Goal: Task Accomplishment & Management: Complete application form

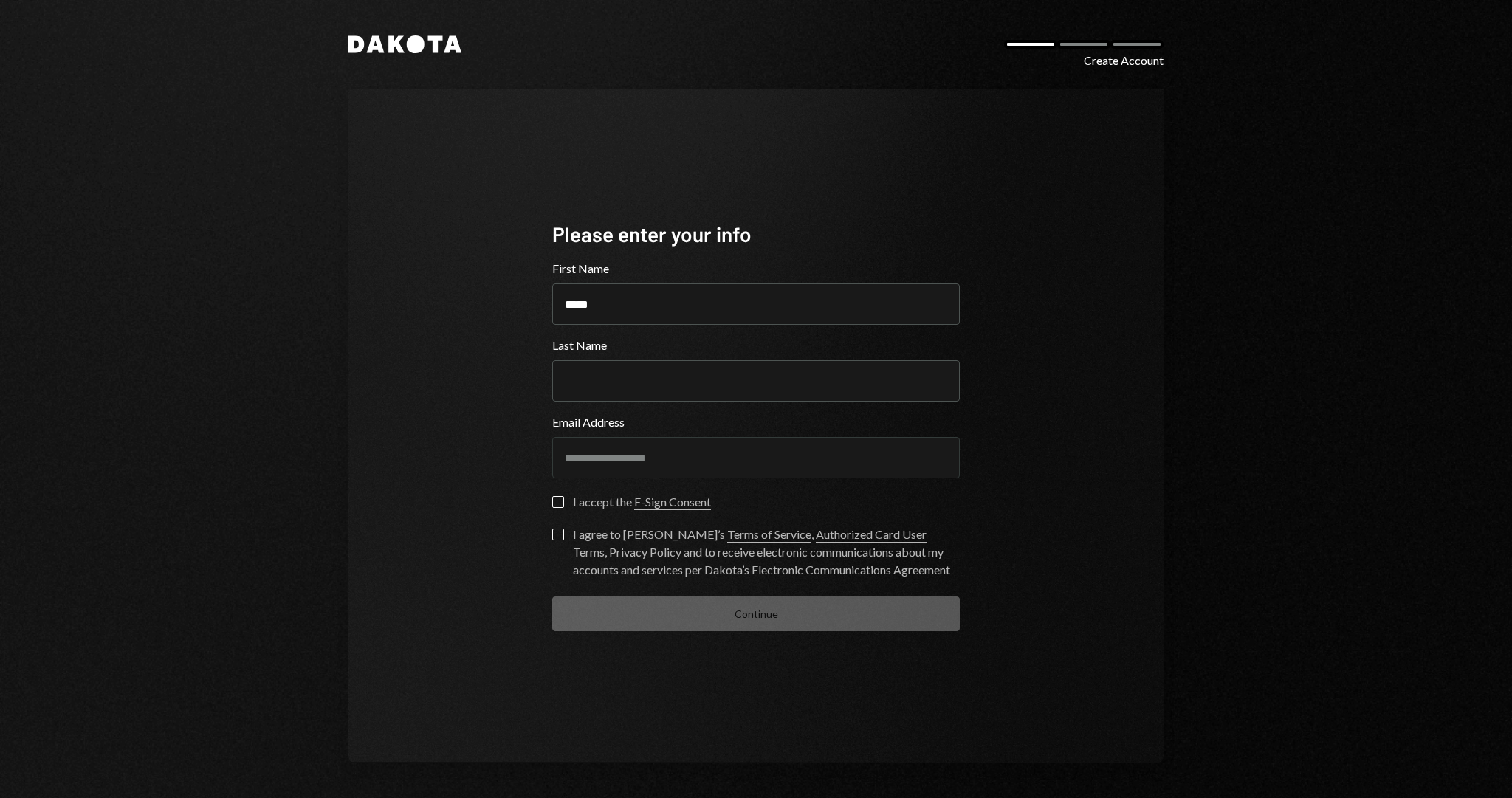
type input "*****"
type input "******"
type button "on"
click at [589, 498] on div "I accept the E-Sign Consent" at bounding box center [642, 502] width 138 height 18
click at [564, 498] on button "on" at bounding box center [557, 502] width 12 height 12
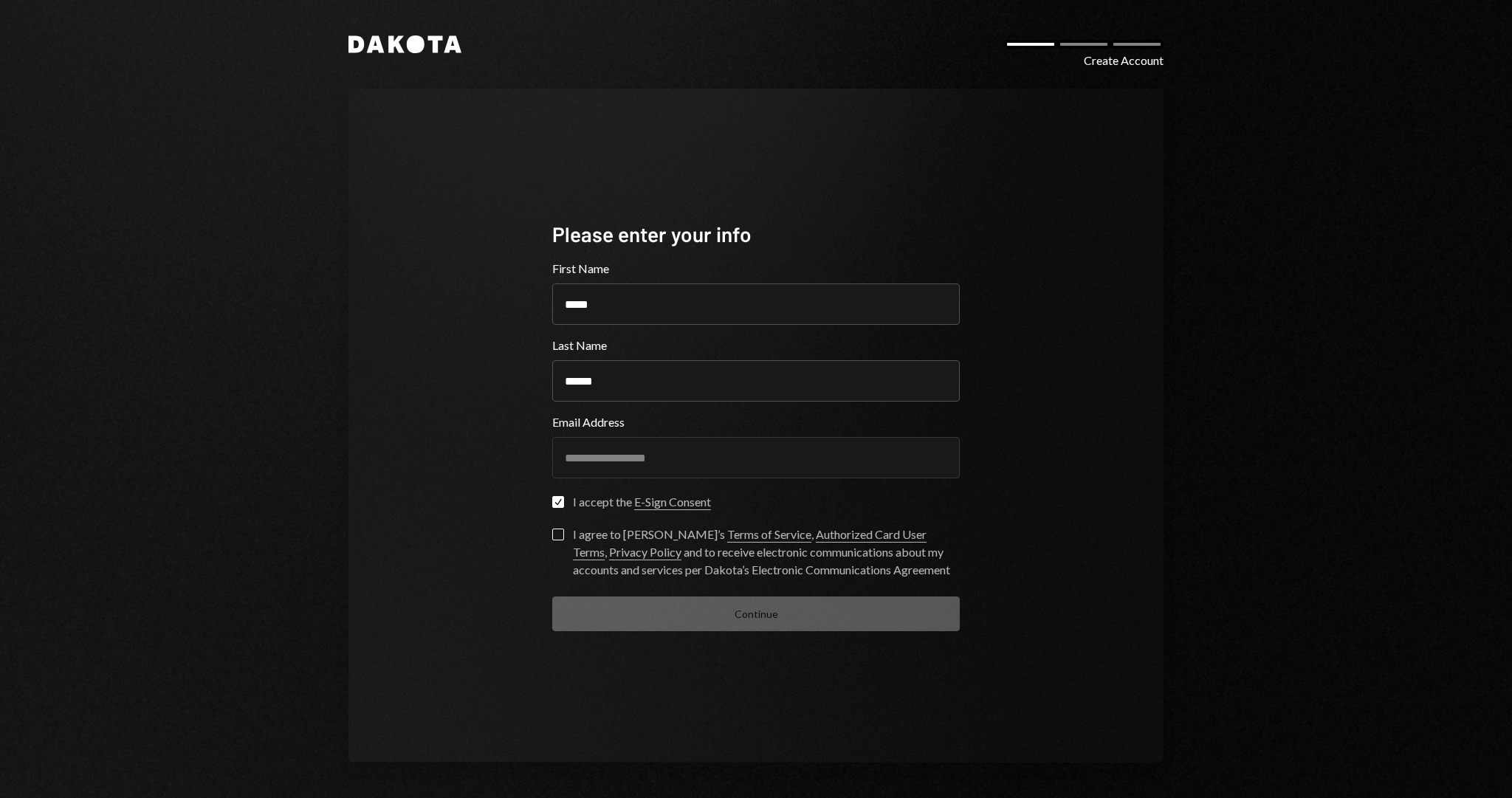
click at [623, 526] on div "I agree to Dakota’s Terms of Service , Authorized Card User Terms , Privacy Pol…" at bounding box center [767, 552] width 387 height 53
click at [564, 529] on button "I agree to Dakota’s Terms of Service , Authorized Card User Terms , Privacy Pol…" at bounding box center [557, 534] width 12 height 12
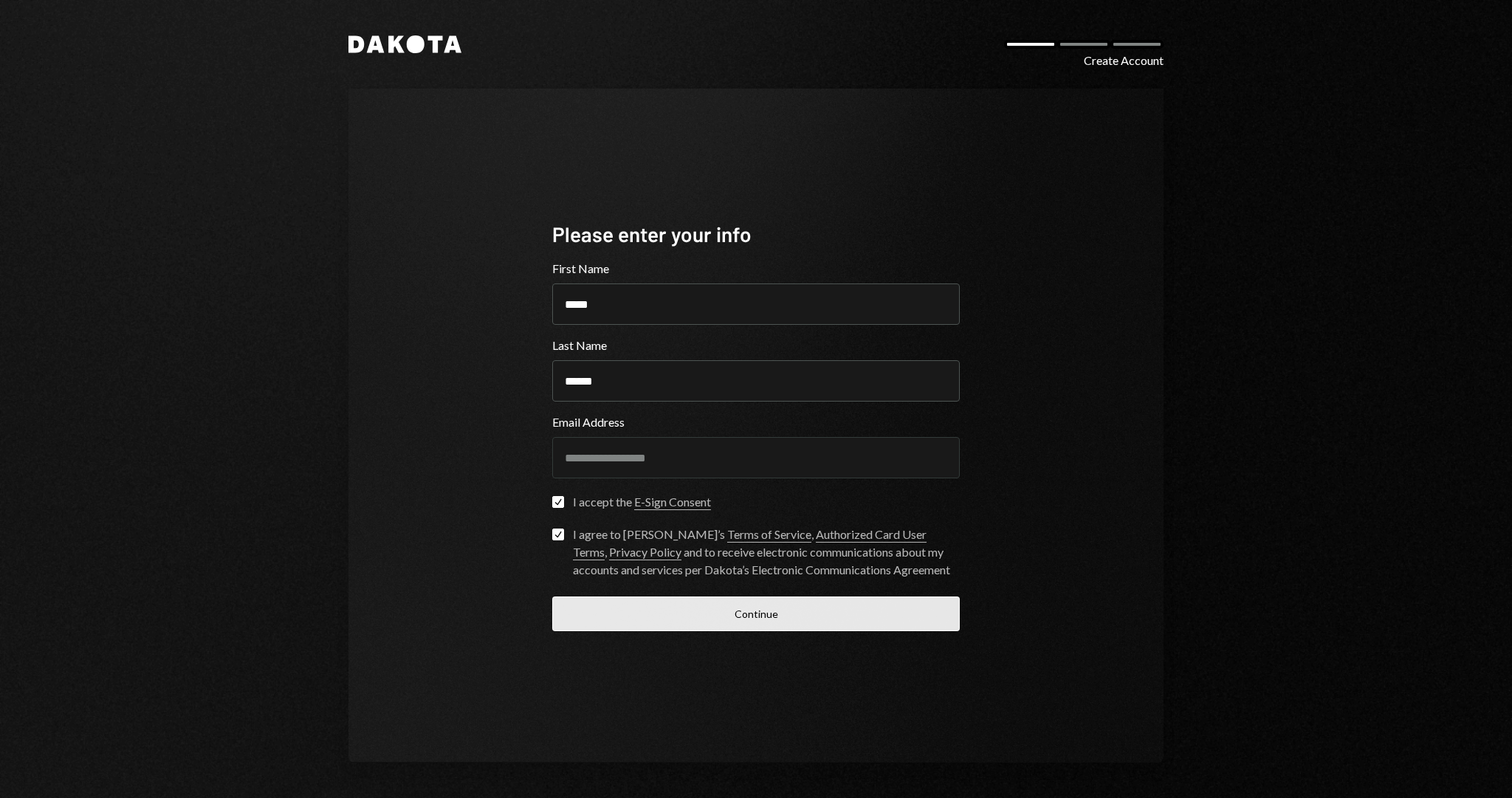
click at [756, 609] on button "Continue" at bounding box center [756, 613] width 407 height 34
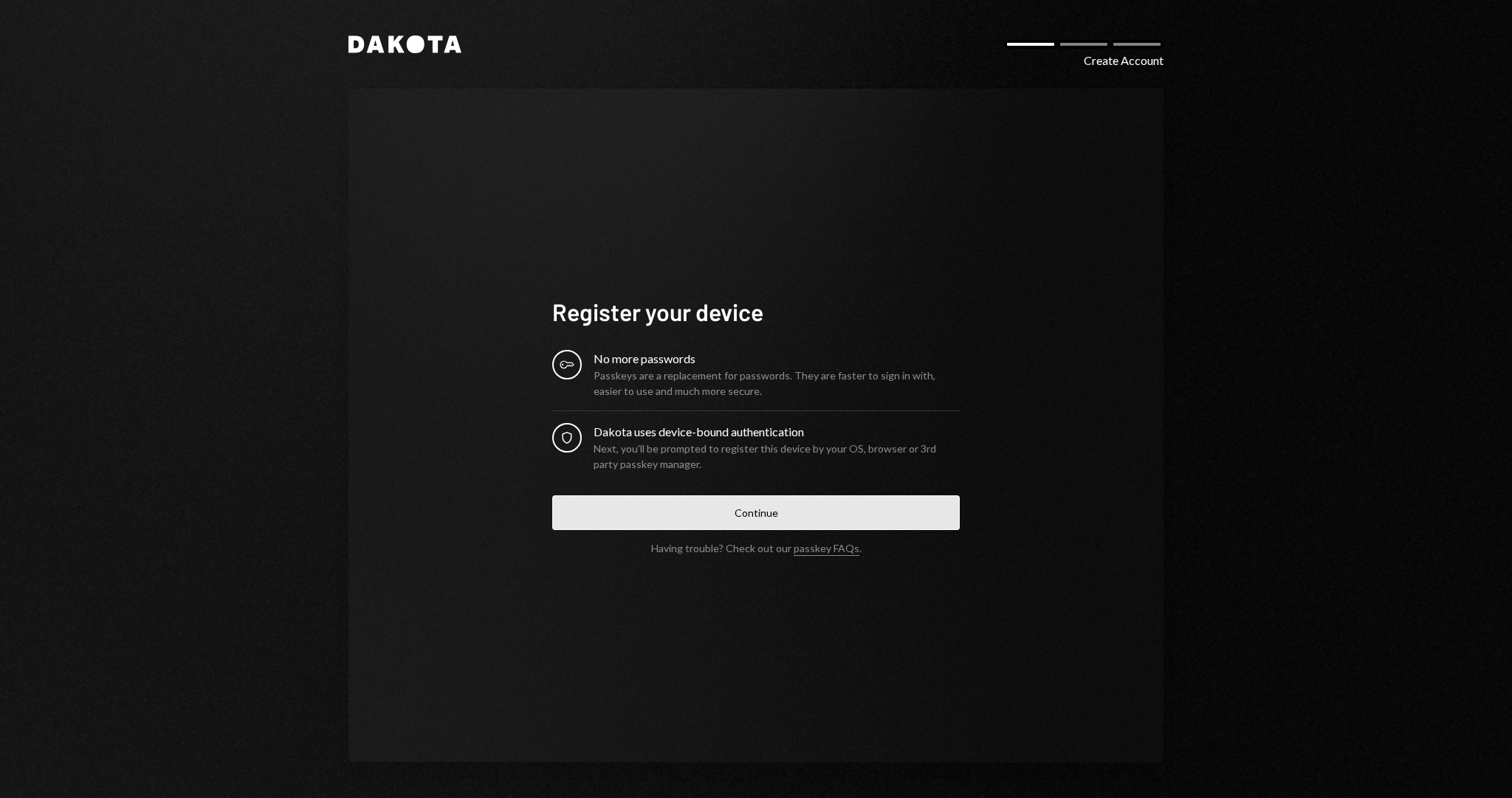
click at [742, 502] on button "Continue" at bounding box center [756, 512] width 407 height 34
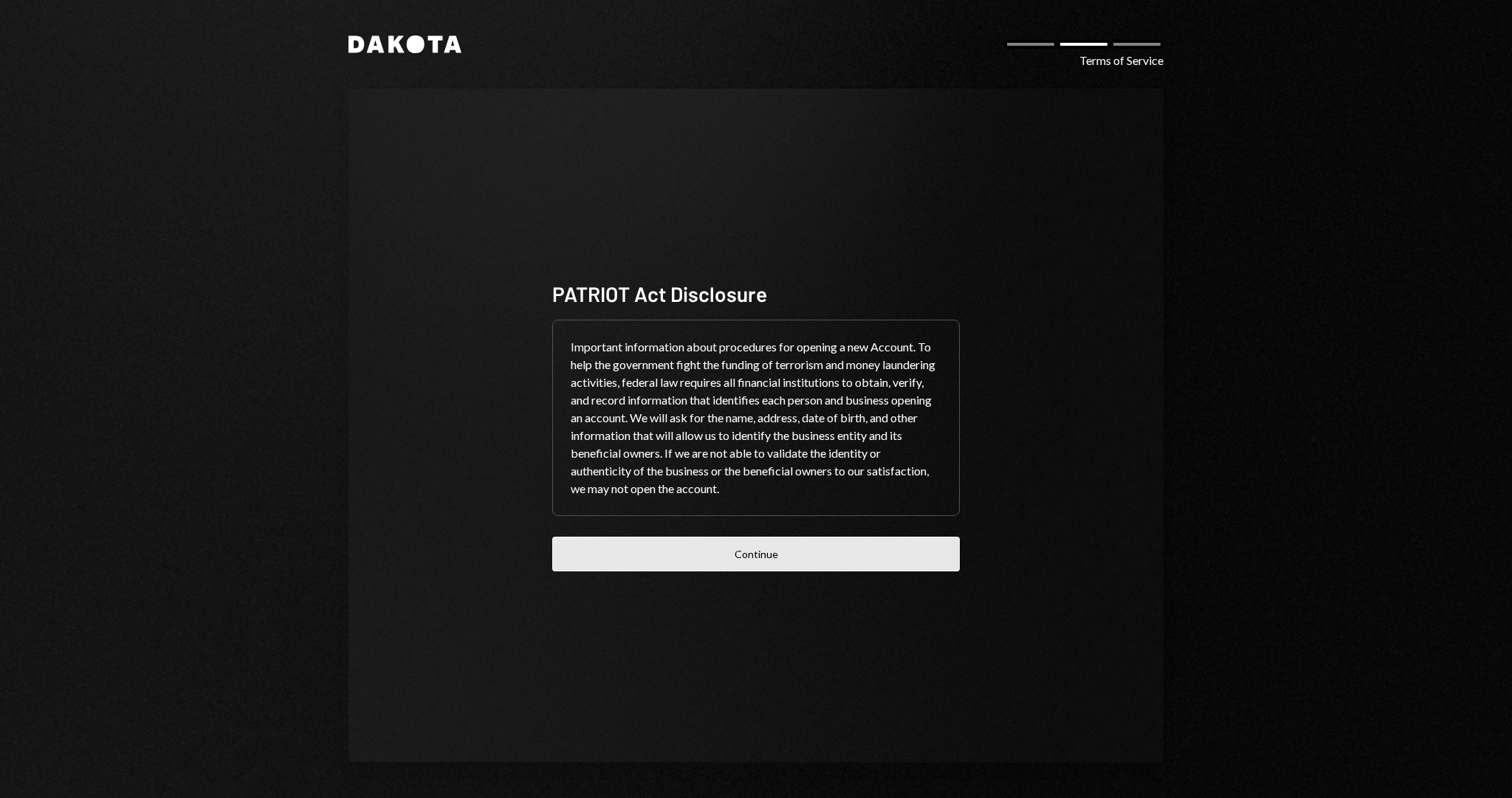
click at [777, 569] on button "Continue" at bounding box center [756, 554] width 407 height 34
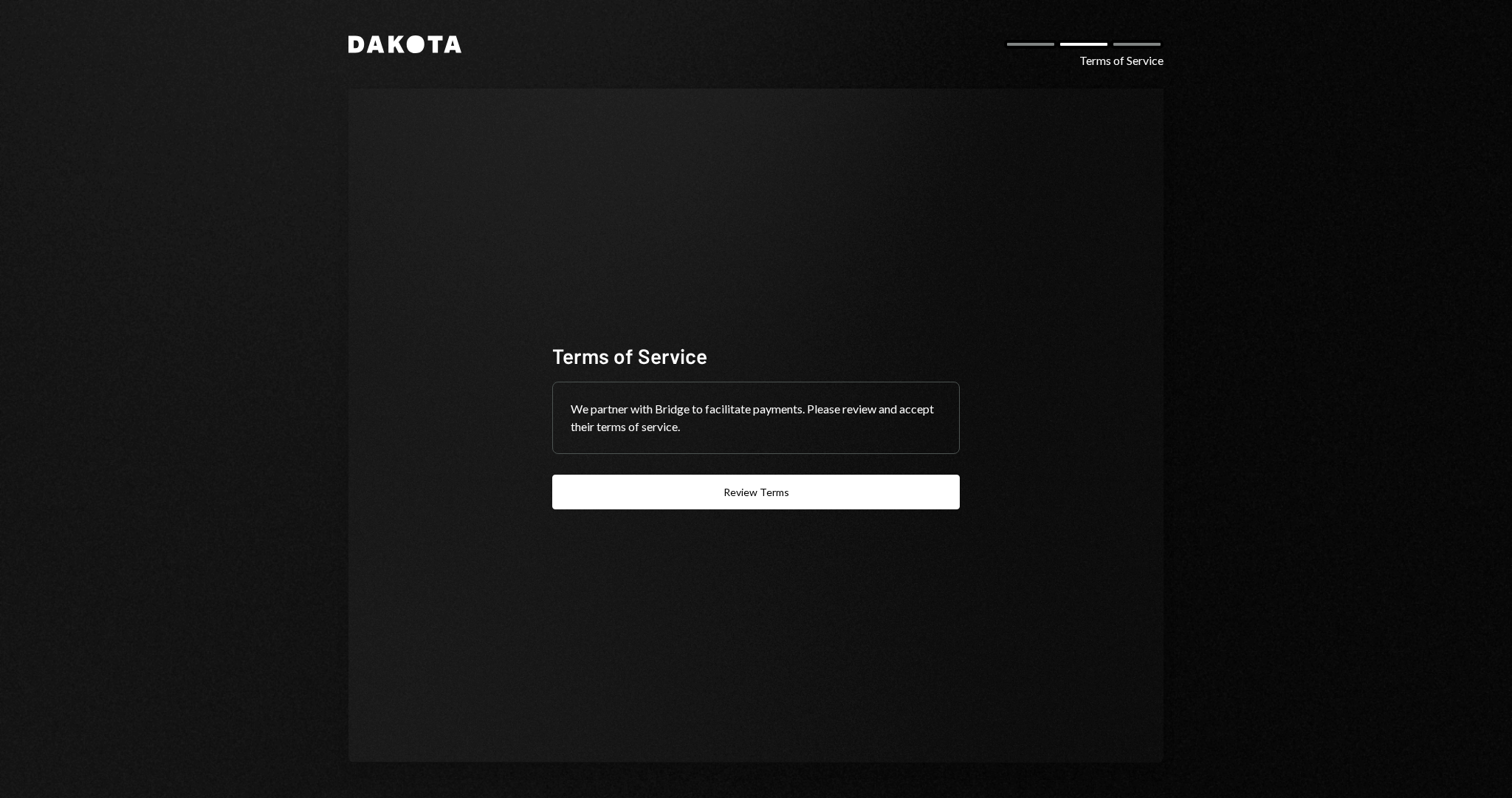
click at [788, 510] on div "Terms of Service We partner with Bridge to facilitate payments. Please review a…" at bounding box center [756, 425] width 443 height 286
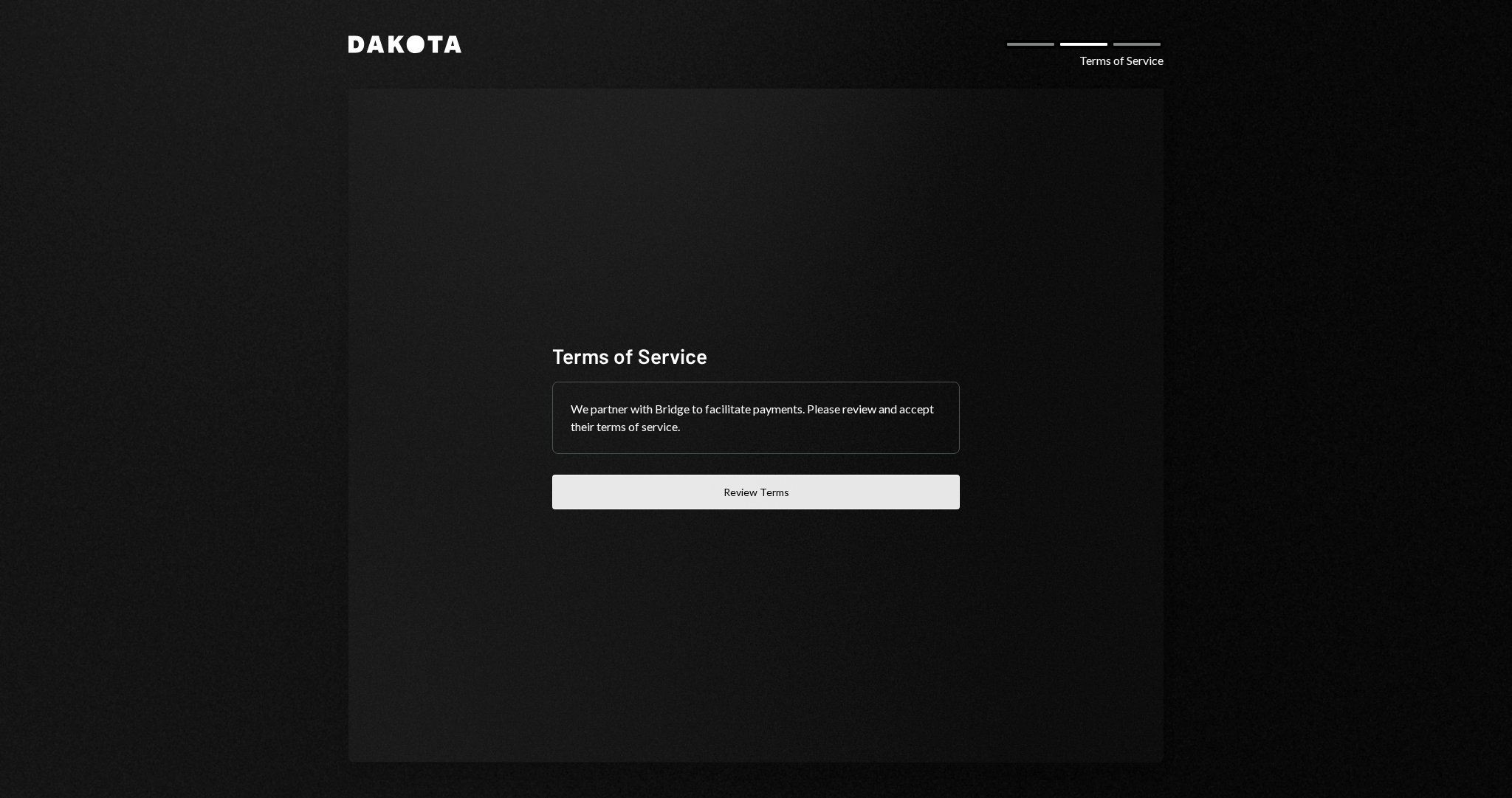
click at [802, 487] on button "Review Terms" at bounding box center [756, 492] width 407 height 34
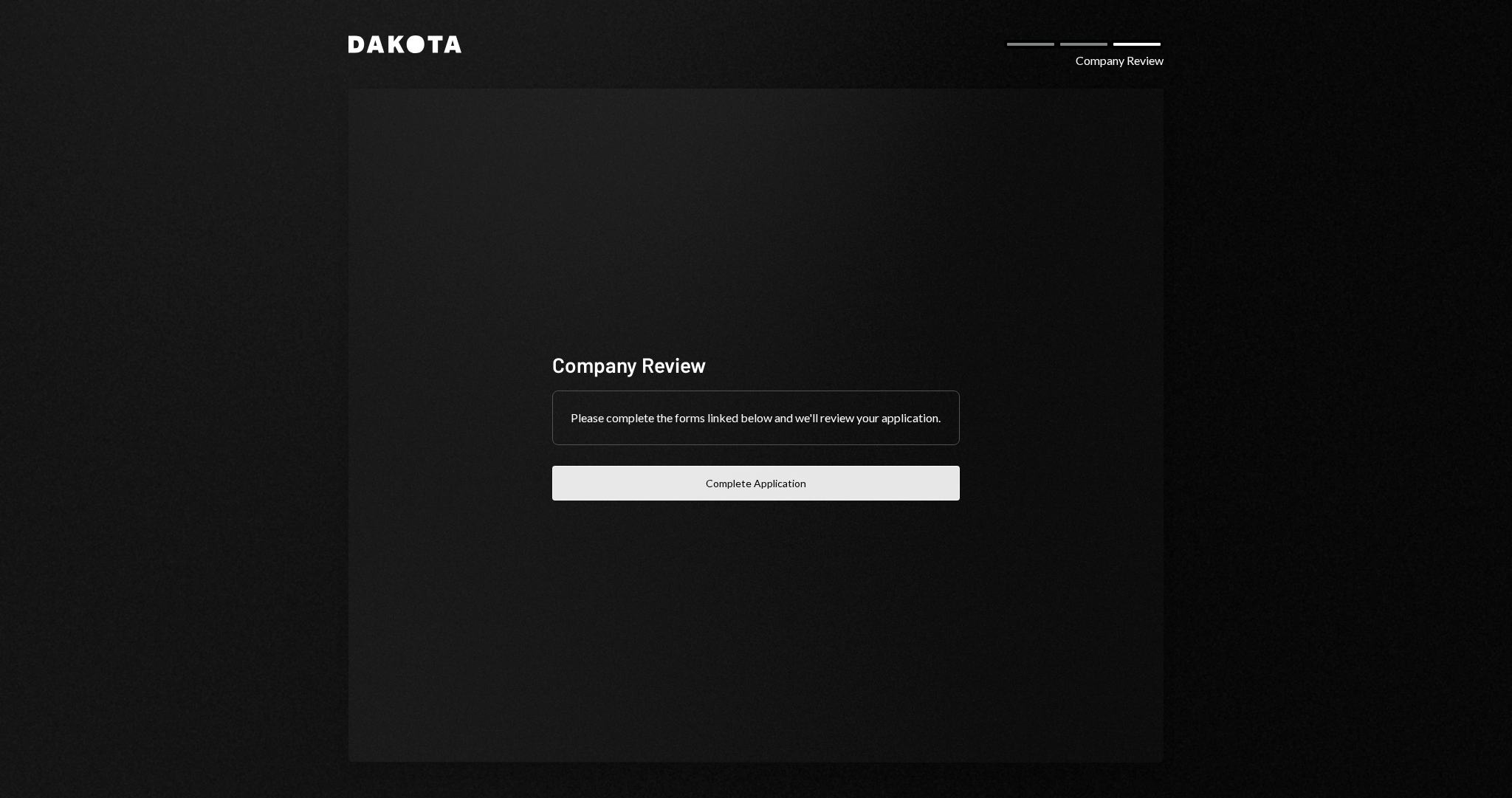
click at [787, 496] on button "Complete Application" at bounding box center [756, 482] width 407 height 34
